Goal: Information Seeking & Learning: Learn about a topic

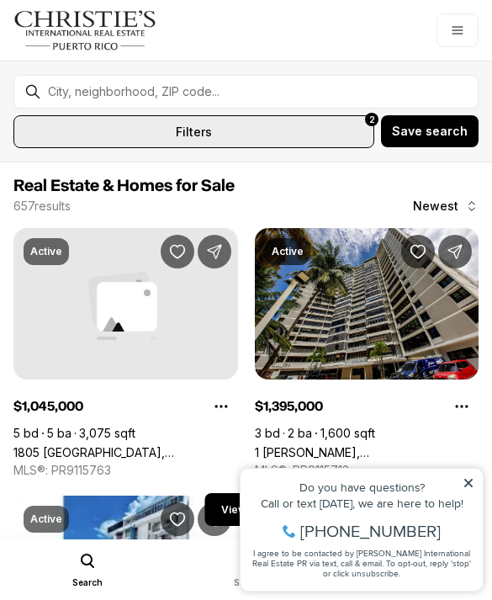
click at [300, 128] on button "All filters 2" at bounding box center [193, 131] width 361 height 33
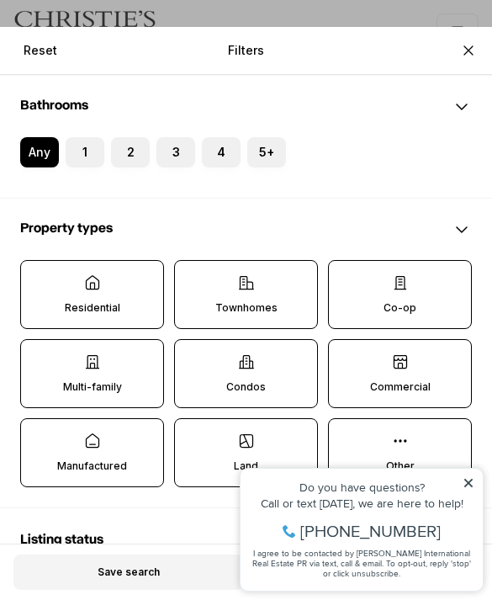
scroll to position [417, 0]
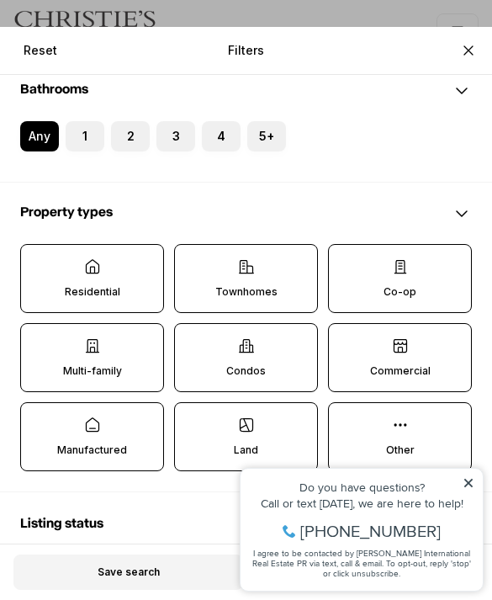
click at [118, 273] on label "Residential" at bounding box center [92, 278] width 144 height 69
click at [38, 262] on button "Residential" at bounding box center [29, 253] width 17 height 17
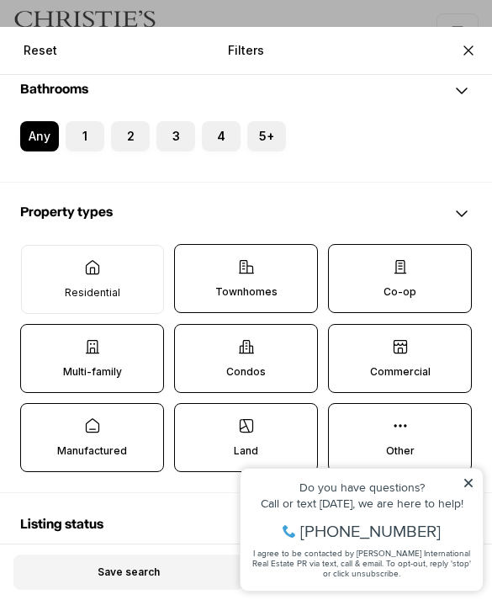
click at [221, 437] on label "Land" at bounding box center [246, 437] width 144 height 69
click at [192, 421] on button "Land" at bounding box center [183, 412] width 17 height 17
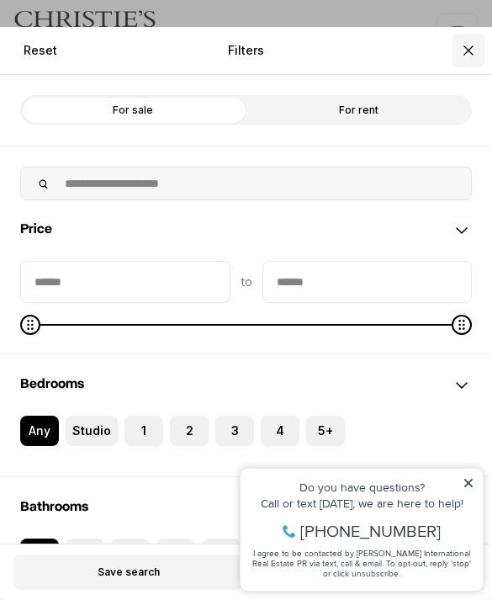
click at [466, 57] on icon "Close" at bounding box center [468, 50] width 17 height 17
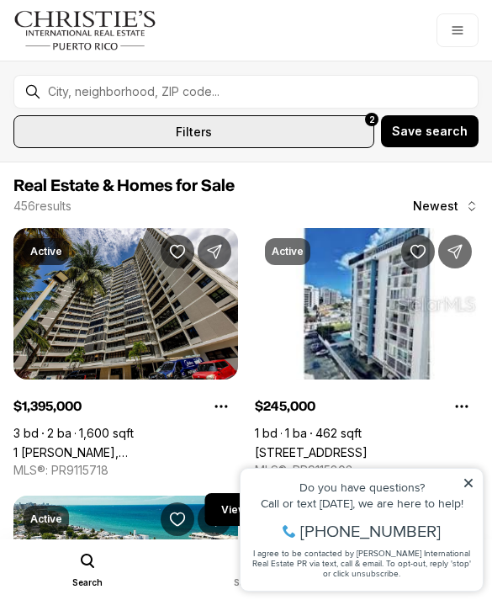
click at [332, 135] on button "All filters 2" at bounding box center [193, 131] width 361 height 33
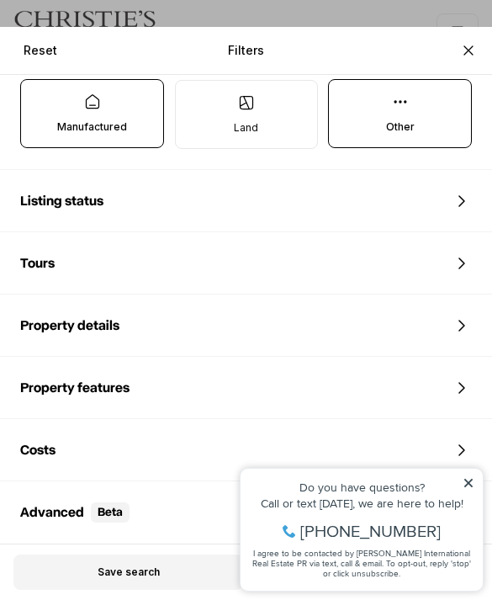
scroll to position [744, 0]
click at [328, 326] on div "Property details" at bounding box center [246, 325] width 492 height 61
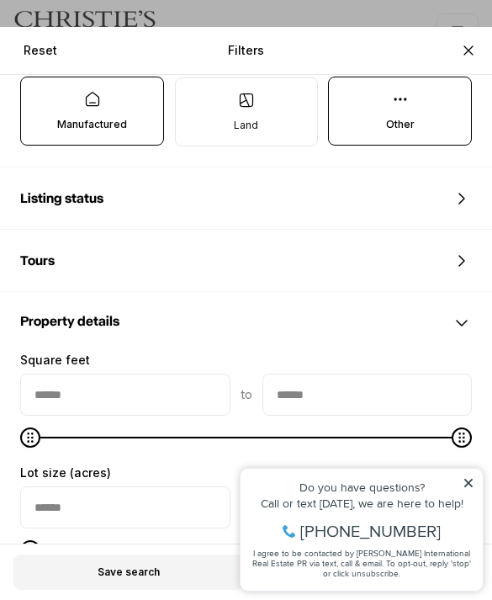
click at [337, 316] on div "Property details" at bounding box center [246, 323] width 492 height 61
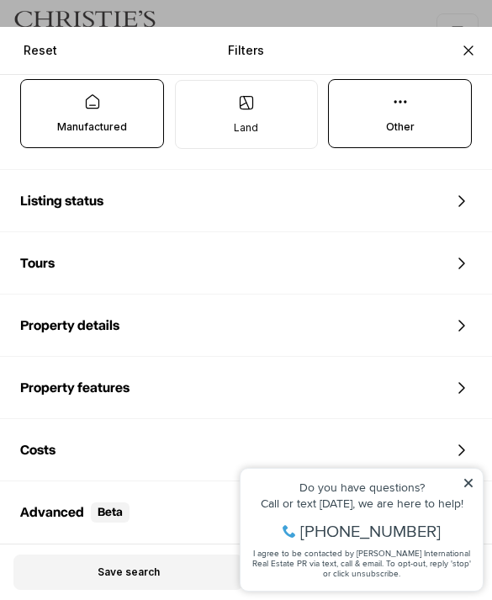
click at [321, 391] on div "Property features" at bounding box center [246, 388] width 492 height 61
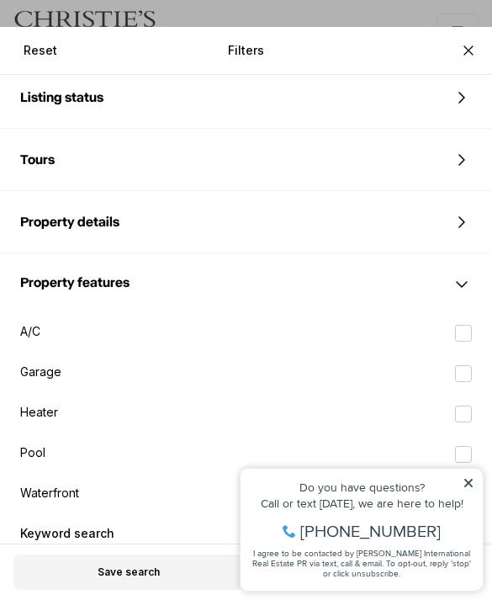
click at [373, 275] on div "Property features" at bounding box center [246, 284] width 492 height 61
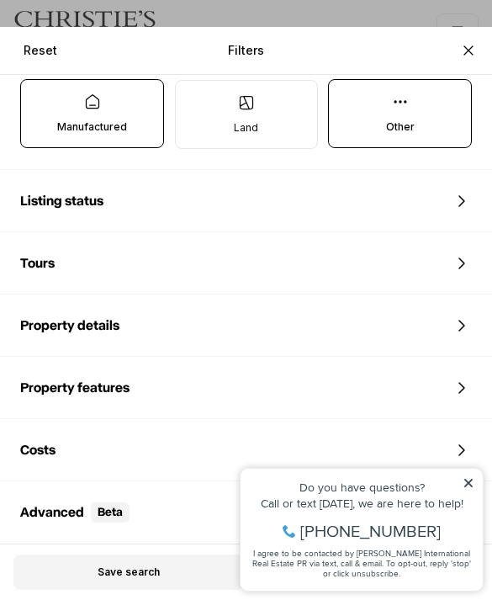
click at [406, 109] on icon at bounding box center [400, 101] width 17 height 17
click at [346, 97] on button "Other" at bounding box center [337, 88] width 17 height 17
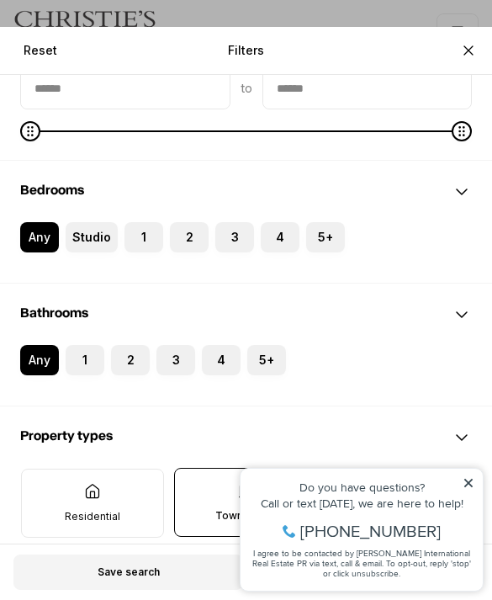
scroll to position [145, 0]
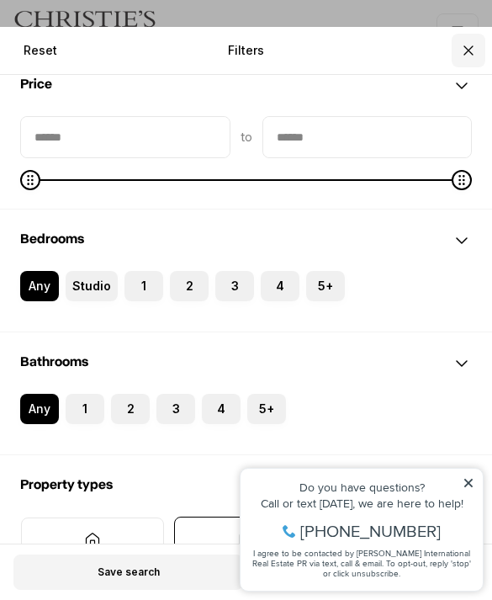
click at [474, 58] on icon "Close" at bounding box center [468, 50] width 17 height 17
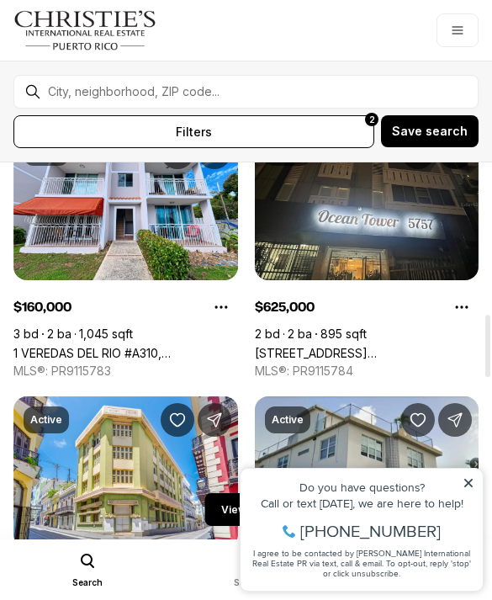
scroll to position [875, 0]
